Goal: Information Seeking & Learning: Learn about a topic

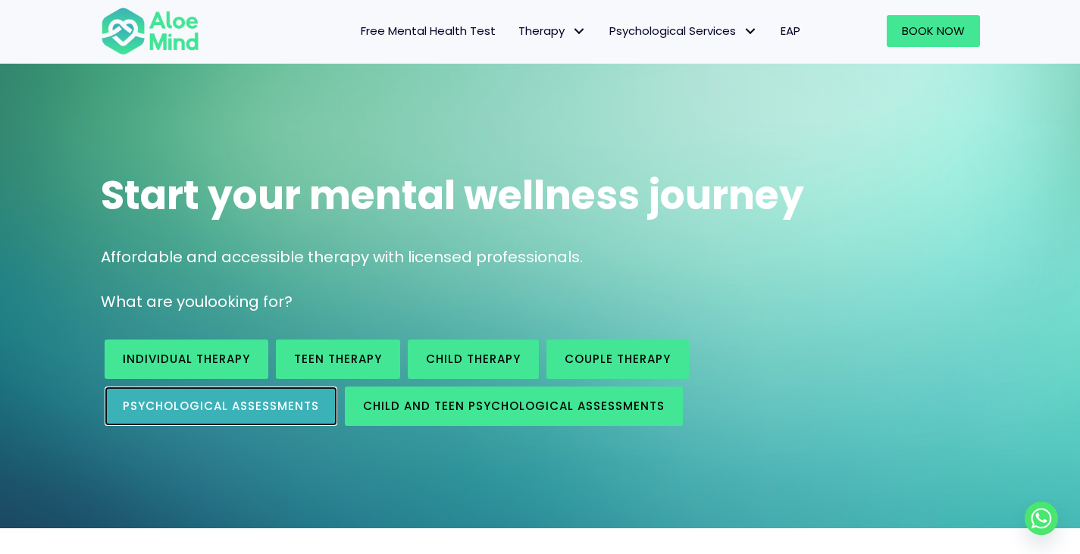
click at [218, 414] on link "Psychological assessments" at bounding box center [221, 406] width 233 height 39
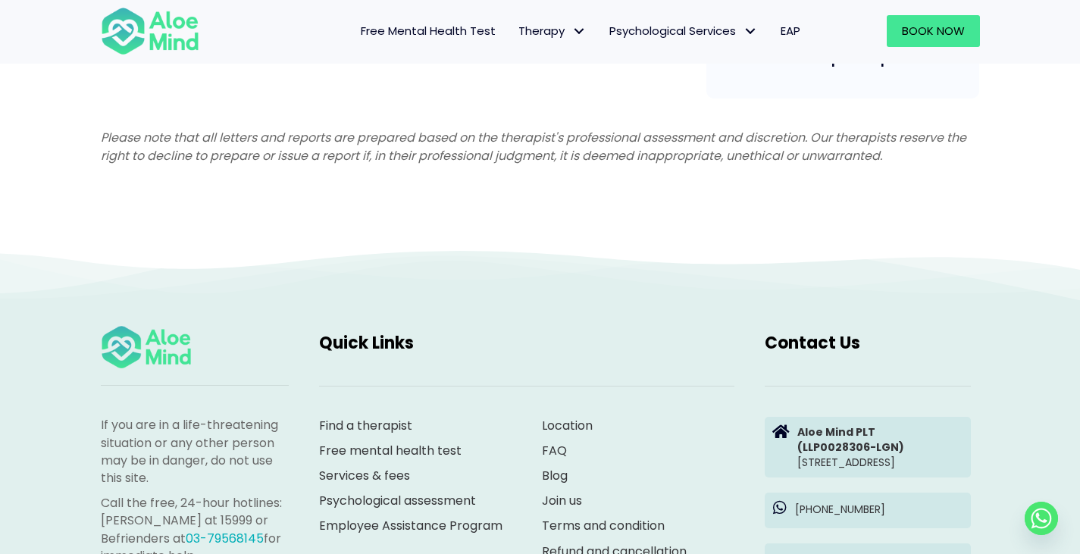
scroll to position [4002, 0]
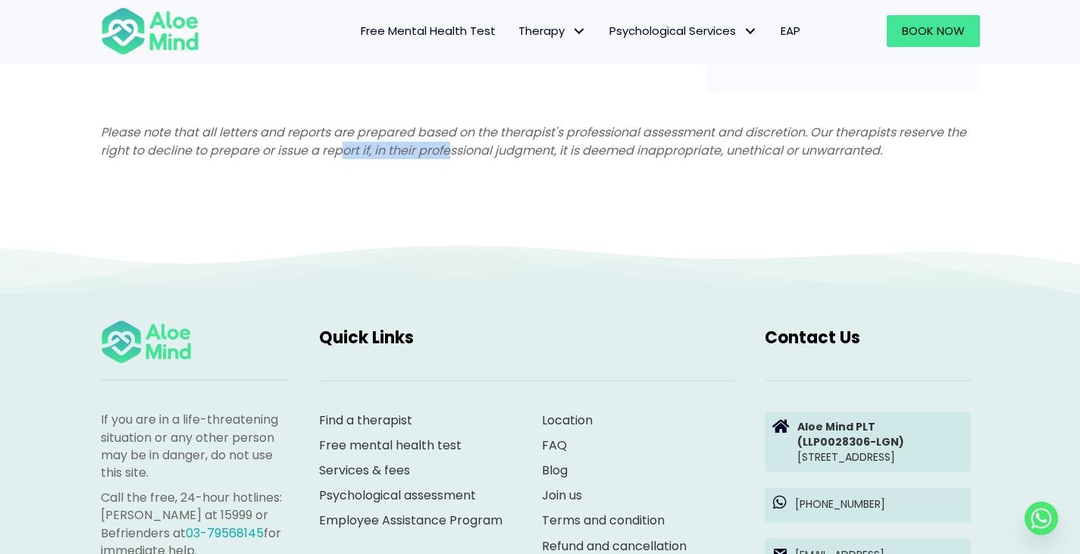
drag, startPoint x: 341, startPoint y: 151, endPoint x: 450, endPoint y: 171, distance: 111.1
click at [450, 171] on div "Please note that all letters and reports are prepared based on the therapist's …" at bounding box center [541, 144] width 910 height 73
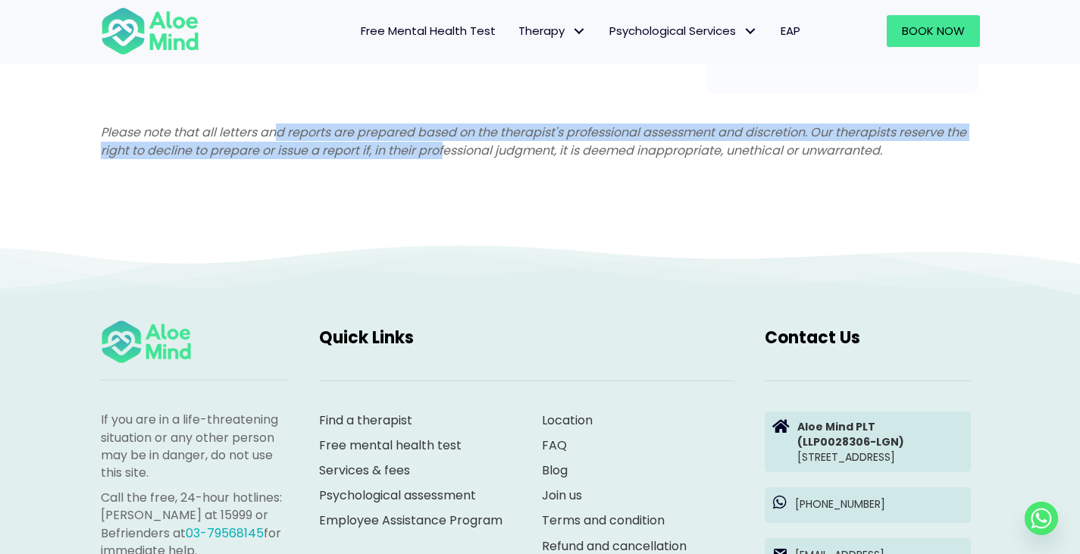
drag, startPoint x: 448, startPoint y: 171, endPoint x: 274, endPoint y: 122, distance: 181.0
click at [274, 122] on div "Please note that all letters and reports are prepared based on the therapist's …" at bounding box center [541, 144] width 910 height 73
click at [274, 124] on em "Please note that all letters and reports are prepared based on the therapist's …" at bounding box center [534, 141] width 866 height 35
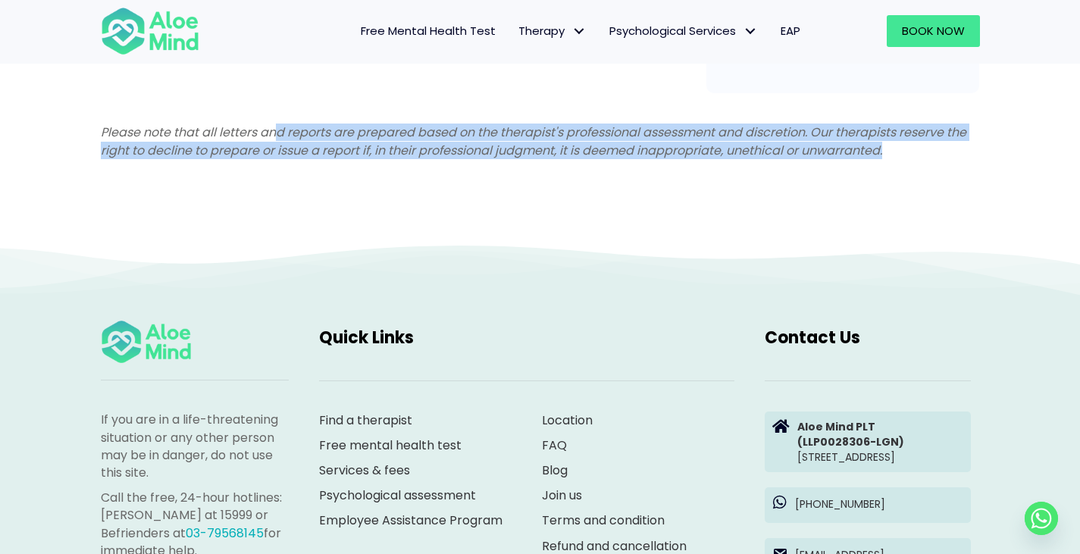
drag, startPoint x: 274, startPoint y: 122, endPoint x: 901, endPoint y: 166, distance: 629.3
click at [901, 166] on div "Please note that all letters and reports are prepared based on the therapist's …" at bounding box center [541, 144] width 910 height 73
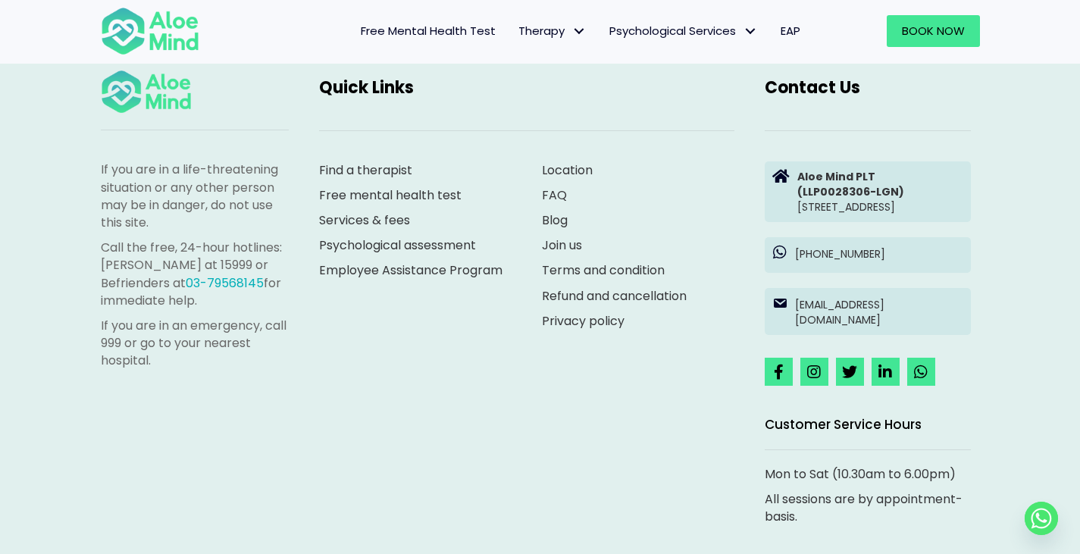
scroll to position [4365, 0]
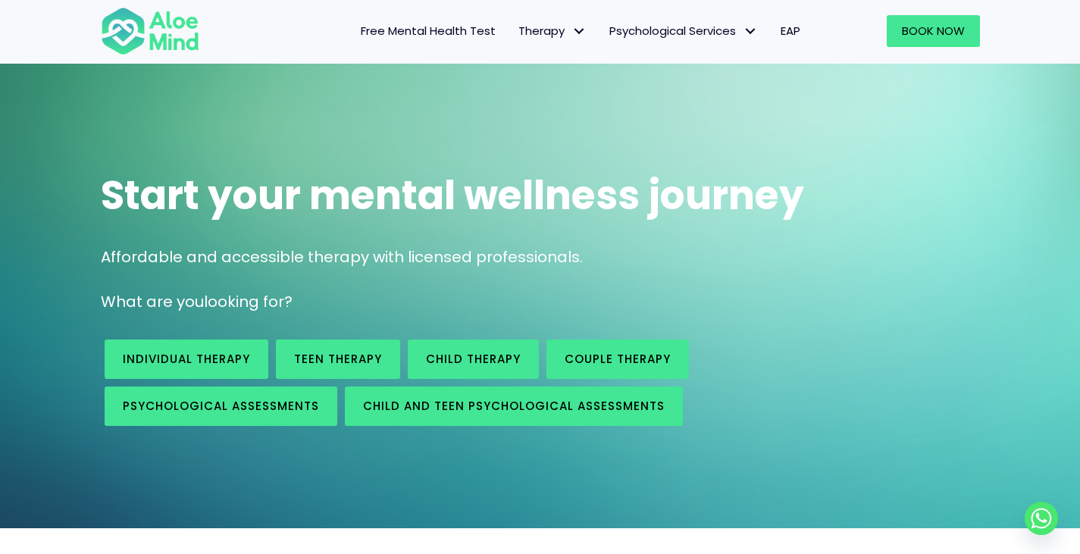
scroll to position [22, 0]
